Goal: Transaction & Acquisition: Download file/media

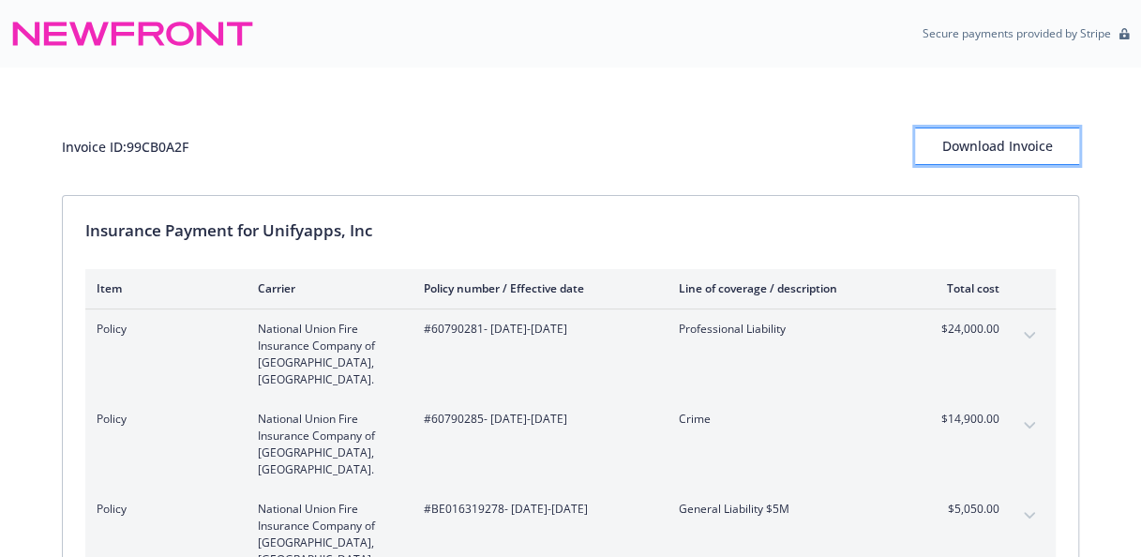
click at [951, 155] on div "Download Invoice" at bounding box center [997, 146] width 164 height 36
